Goal: Transaction & Acquisition: Download file/media

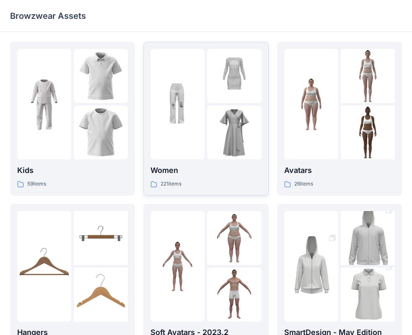
click at [211, 105] on div at bounding box center [234, 104] width 54 height 111
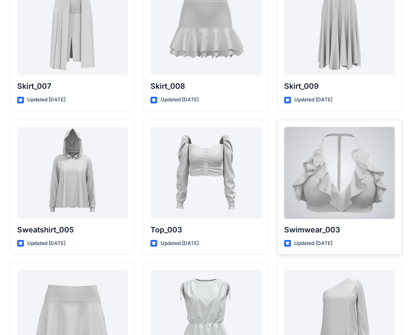
scroll to position [4043, 0]
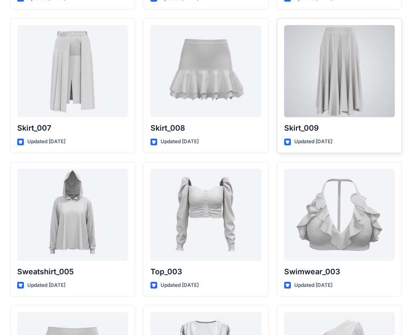
click at [310, 104] on div at bounding box center [339, 71] width 111 height 92
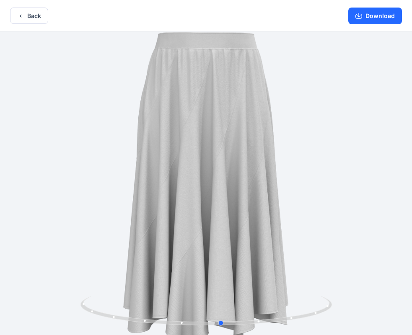
drag, startPoint x: 216, startPoint y: 319, endPoint x: 232, endPoint y: 343, distance: 28.5
click at [232, 335] on html "Back Download Version History" at bounding box center [206, 168] width 412 height 337
click at [371, 11] on button "Download" at bounding box center [375, 16] width 54 height 17
click at [43, 16] on button "Back" at bounding box center [29, 16] width 38 height 16
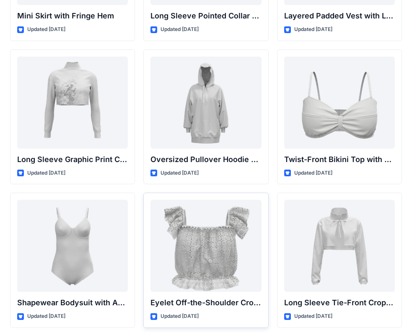
scroll to position [2702, 0]
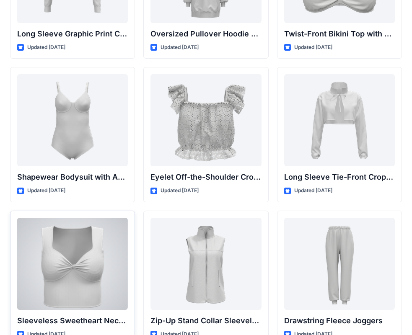
click at [92, 263] on div at bounding box center [72, 264] width 111 height 92
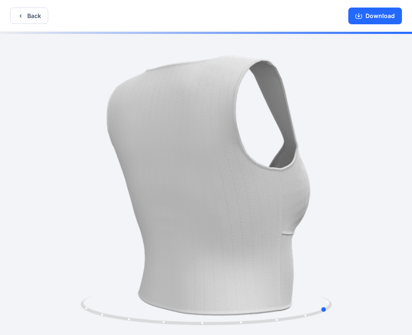
drag, startPoint x: 221, startPoint y: 327, endPoint x: 346, endPoint y: 270, distance: 136.9
click at [345, 313] on div at bounding box center [206, 184] width 412 height 305
click at [375, 17] on button "Download" at bounding box center [375, 16] width 54 height 17
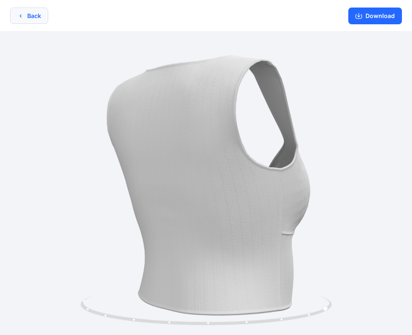
click at [40, 16] on button "Back" at bounding box center [29, 16] width 38 height 16
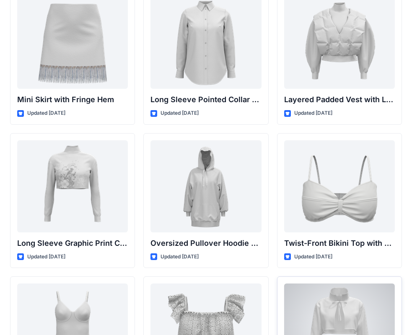
scroll to position [2618, 0]
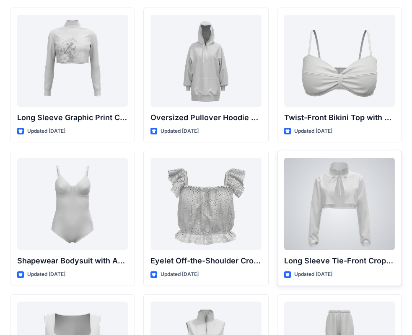
click at [334, 193] on div at bounding box center [339, 204] width 111 height 92
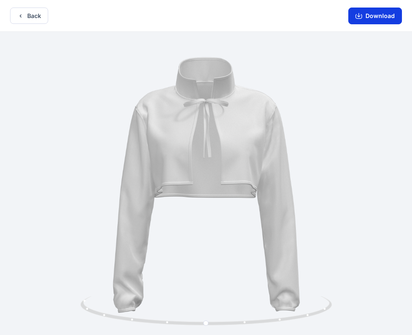
click at [381, 15] on button "Download" at bounding box center [375, 16] width 54 height 17
click at [29, 17] on button "Back" at bounding box center [29, 16] width 38 height 16
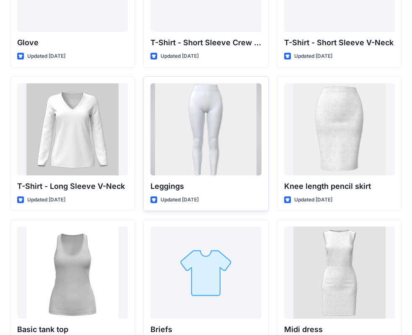
scroll to position [6755, 0]
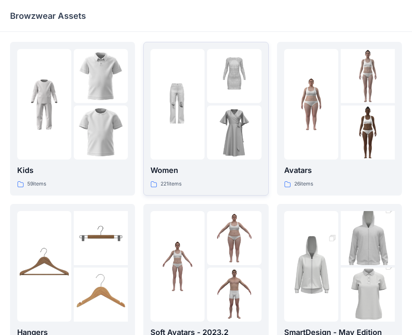
click at [215, 132] on div at bounding box center [234, 133] width 54 height 54
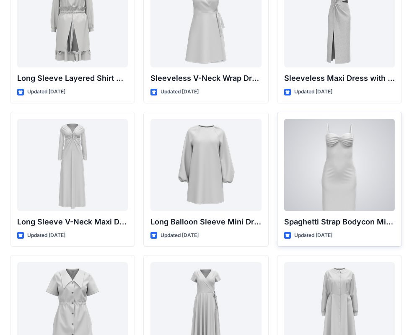
scroll to position [1264, 0]
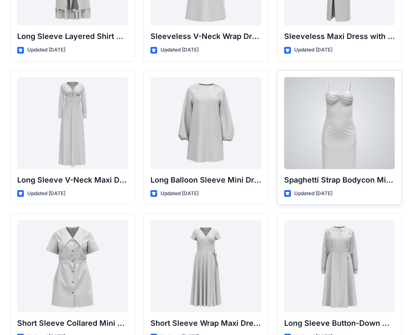
click at [345, 128] on div at bounding box center [339, 123] width 111 height 92
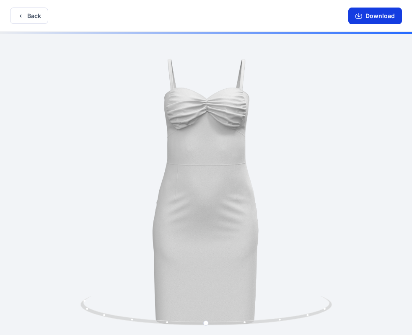
click at [370, 17] on button "Download" at bounding box center [375, 16] width 54 height 17
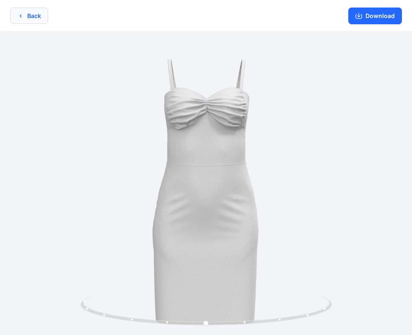
click at [25, 15] on button "Back" at bounding box center [29, 16] width 38 height 16
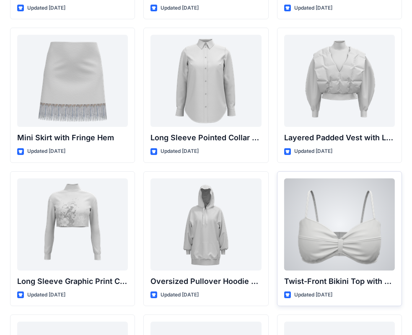
scroll to position [2496, 0]
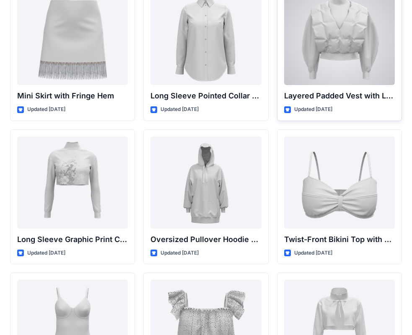
click at [333, 44] on div at bounding box center [339, 39] width 111 height 92
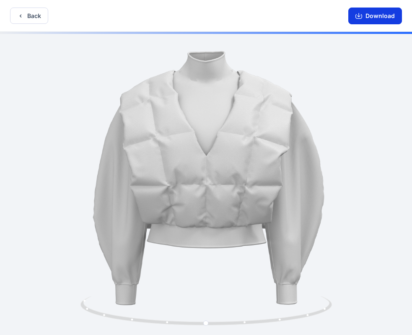
click at [374, 18] on button "Download" at bounding box center [375, 16] width 54 height 17
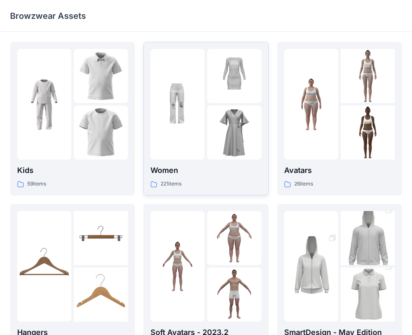
click at [232, 83] on img at bounding box center [234, 76] width 54 height 54
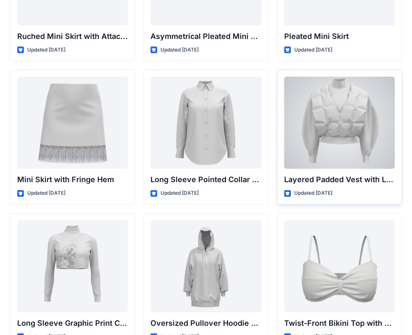
scroll to position [2371, 0]
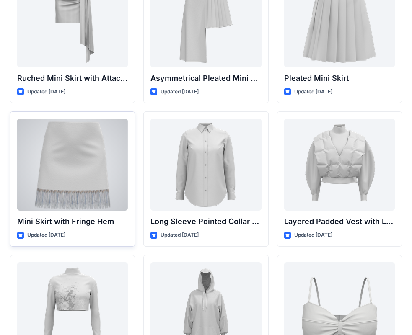
click at [39, 154] on div at bounding box center [72, 165] width 111 height 92
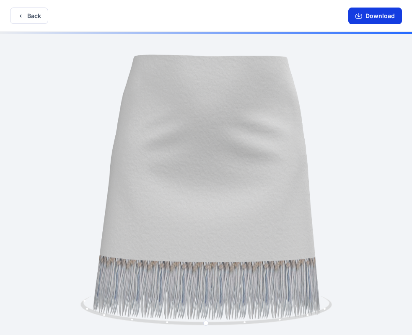
click at [370, 16] on button "Download" at bounding box center [375, 16] width 54 height 17
